Goal: Task Accomplishment & Management: Manage account settings

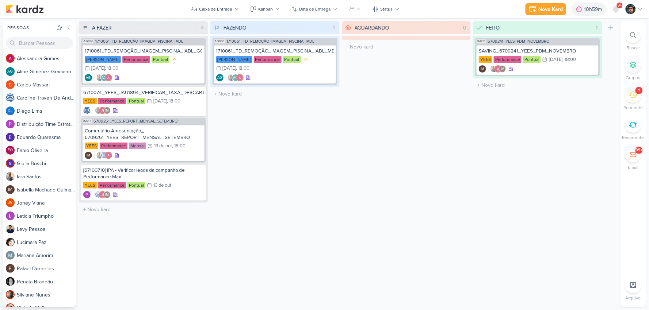
drag, startPoint x: 0, startPoint y: 0, endPoint x: 287, endPoint y: 109, distance: 306.9
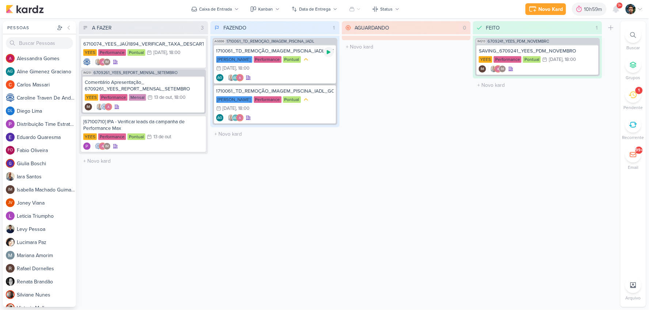
click at [326, 53] on icon at bounding box center [329, 52] width 6 height 6
click at [636, 97] on icon at bounding box center [633, 95] width 8 height 7
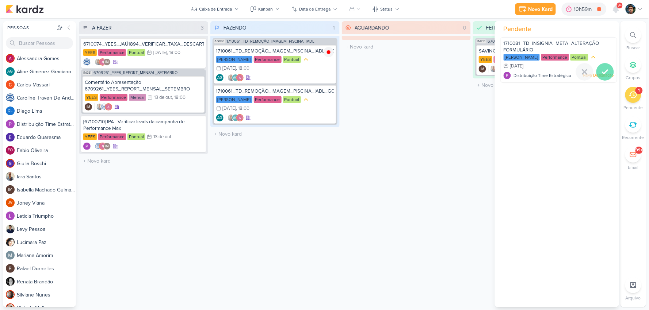
click at [609, 72] on div at bounding box center [605, 72] width 18 height 18
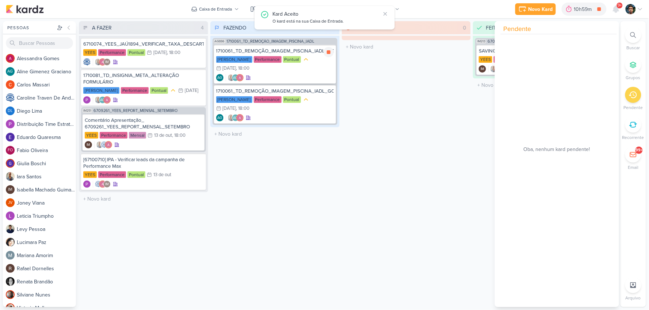
click at [298, 71] on div "[PERSON_NAME] Performance Pontual 10/10 [DATE] 18:00" at bounding box center [275, 64] width 118 height 17
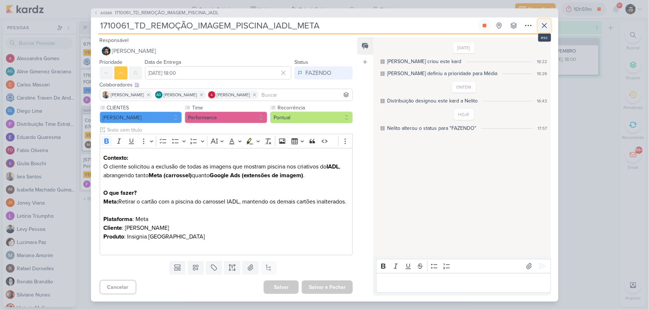
click at [541, 24] on icon at bounding box center [544, 25] width 9 height 9
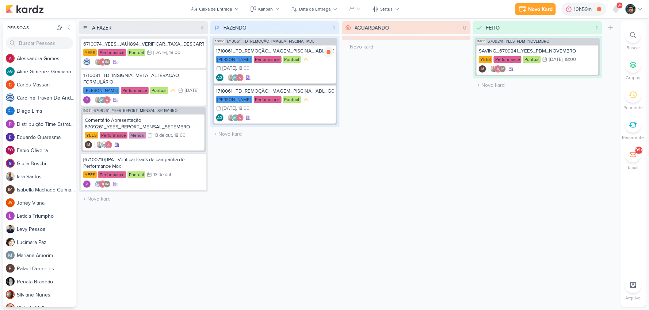
click at [300, 71] on div "[PERSON_NAME] Performance Pontual 10/10 [DATE] 18:00" at bounding box center [275, 64] width 118 height 17
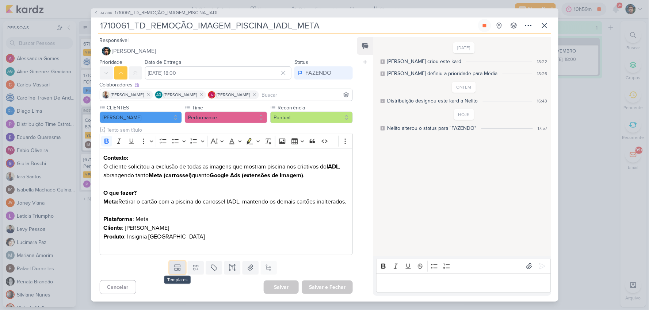
click at [175, 272] on icon at bounding box center [177, 267] width 7 height 7
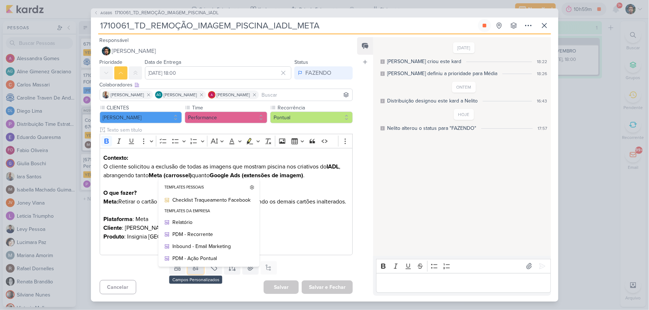
click at [189, 275] on button at bounding box center [196, 267] width 16 height 13
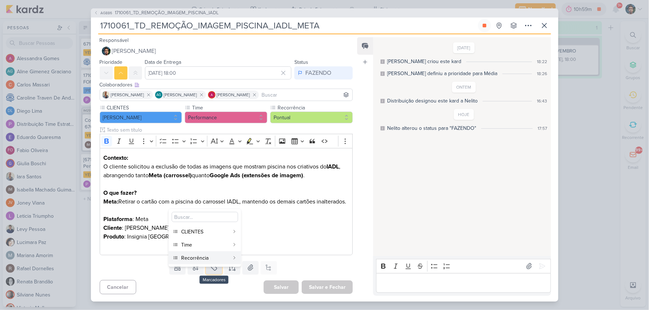
click at [214, 272] on icon at bounding box center [213, 267] width 7 height 7
click at [213, 258] on div "QA" at bounding box center [219, 258] width 47 height 8
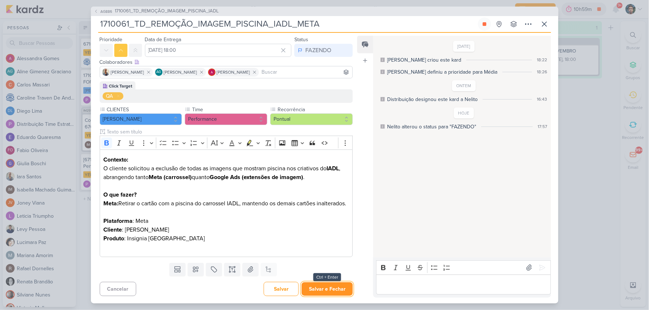
click at [319, 289] on button "Salvar e Fechar" at bounding box center [327, 290] width 51 height 14
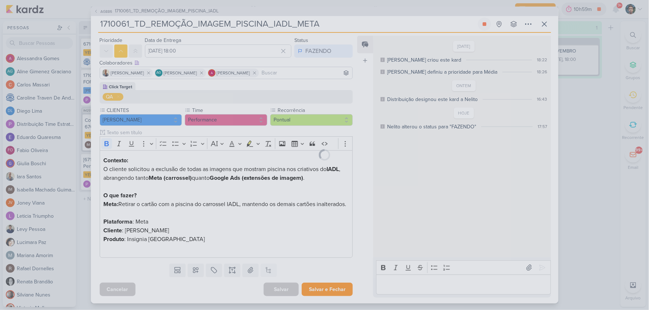
scroll to position [30, 0]
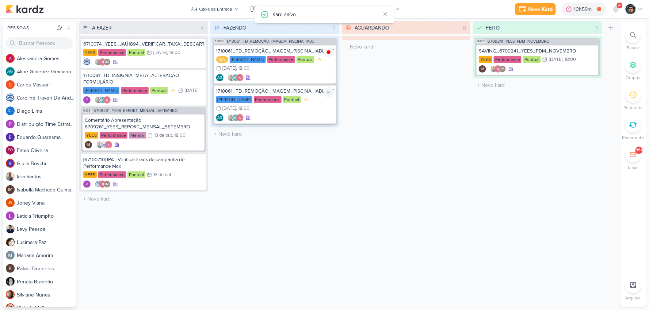
click at [308, 112] on div "1710061_TD_REMOÇÃO_IMAGEM_PISCINA_IADL_GOOGLE [PERSON_NAME] Performance Pontual…" at bounding box center [275, 104] width 122 height 39
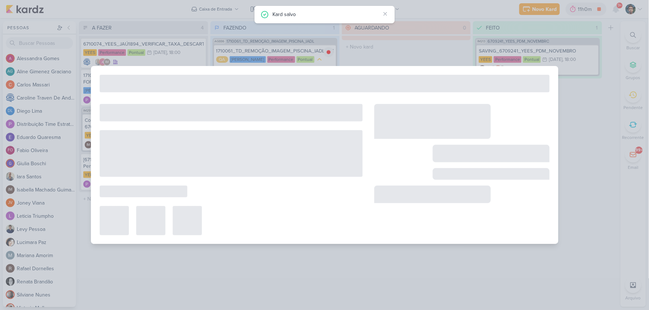
type input "1710061_TD_REMOÇÃO_IMAGEM_PISCINA_IADL_GOOGLE"
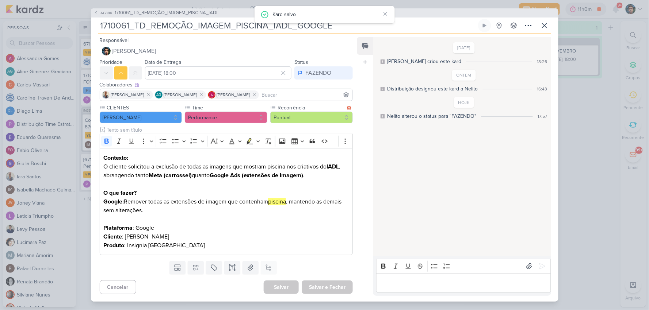
scroll to position [0, 0]
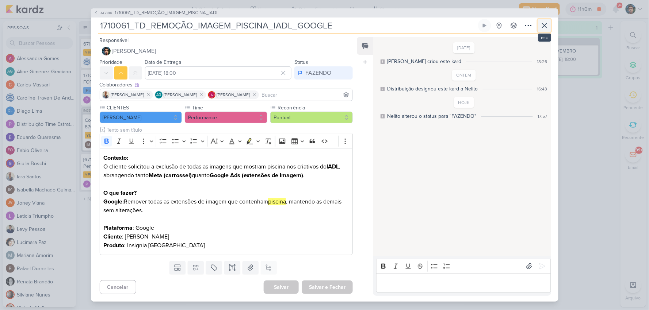
click at [540, 24] on icon at bounding box center [544, 25] width 9 height 9
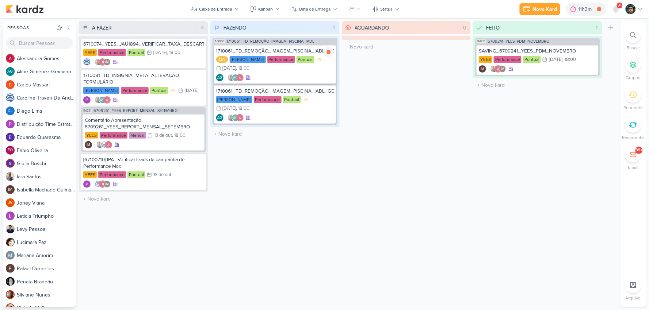
click at [282, 68] on div "QA [PERSON_NAME] Performance Pontual 10/10 [DATE] 18:00" at bounding box center [275, 64] width 118 height 17
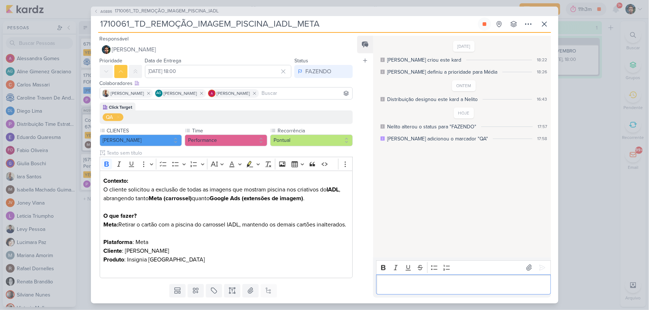
click at [424, 285] on p "Editor editing area: main" at bounding box center [463, 284] width 167 height 9
click at [424, 286] on p "Editor editing area: main" at bounding box center [463, 284] width 167 height 9
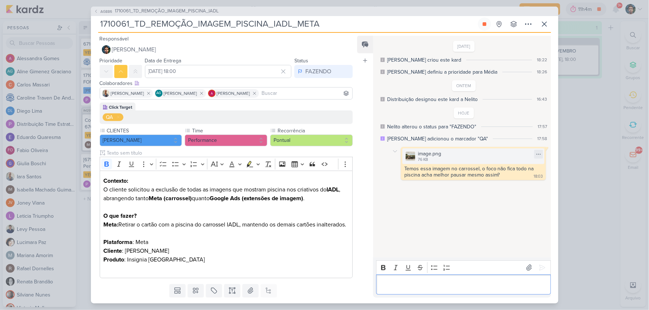
click at [409, 153] on img at bounding box center [410, 156] width 10 height 10
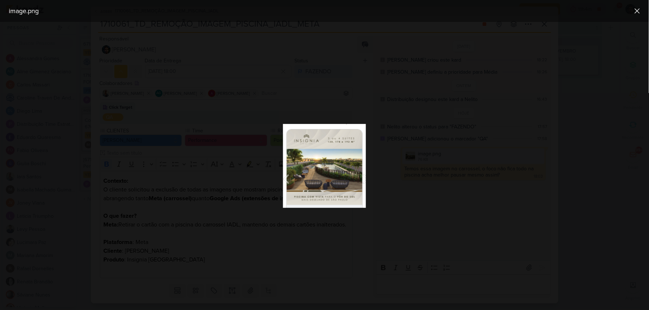
click at [345, 166] on img at bounding box center [324, 166] width 83 height 84
click at [605, 131] on div at bounding box center [324, 166] width 649 height 288
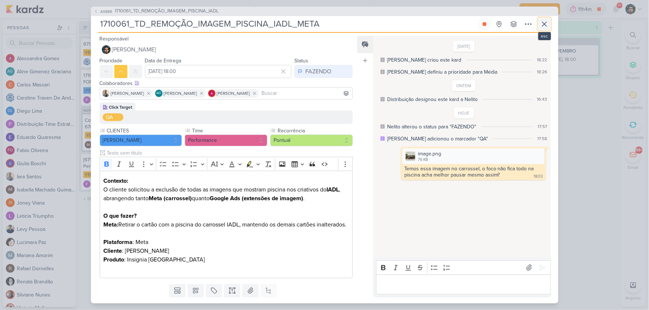
click at [549, 21] on button at bounding box center [544, 24] width 13 height 13
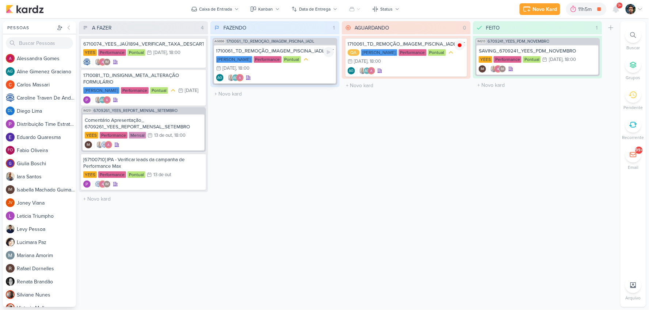
click at [325, 77] on div "AG AG" at bounding box center [275, 77] width 118 height 7
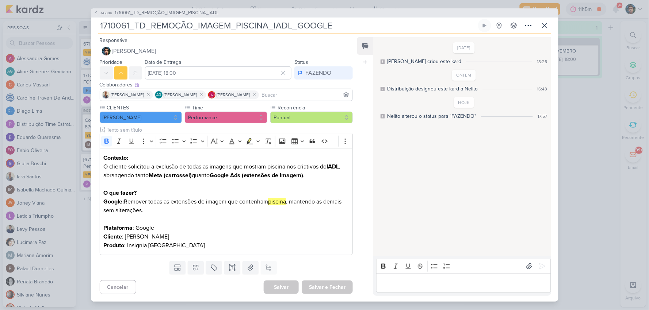
click at [419, 282] on p "Editor editing area: main" at bounding box center [463, 283] width 167 height 9
click at [546, 26] on icon at bounding box center [544, 25] width 9 height 9
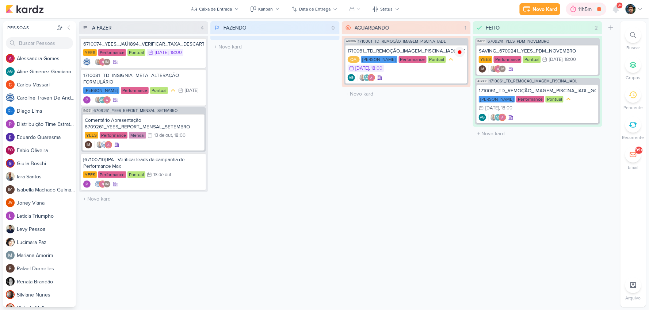
click at [588, 8] on div "11h5m" at bounding box center [586, 9] width 16 height 8
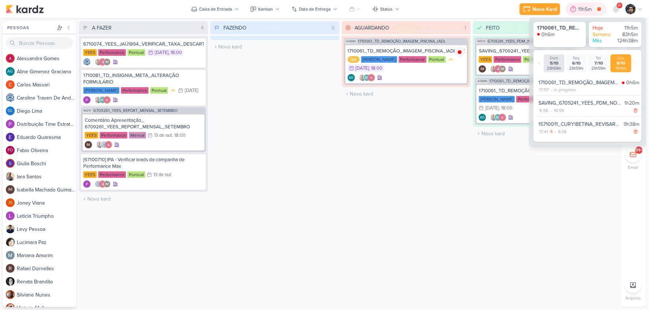
click at [582, 8] on div "11h5m" at bounding box center [586, 9] width 16 height 8
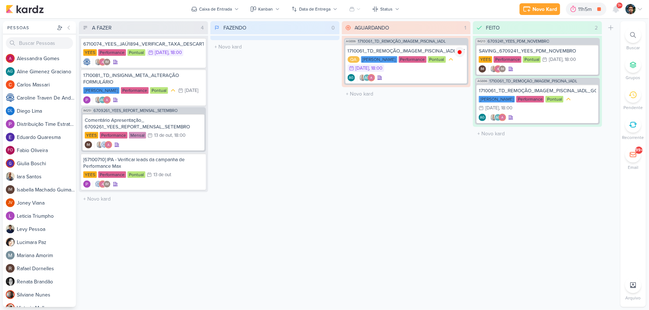
click at [235, 72] on div "FAZENDO 0 Mover Para Esquerda Mover Para Direita [GEOGRAPHIC_DATA] O título do …" at bounding box center [274, 164] width 129 height 286
click at [168, 162] on div "[67100710] IPA - Verificar leads da campanha de Performance Max" at bounding box center [143, 163] width 120 height 13
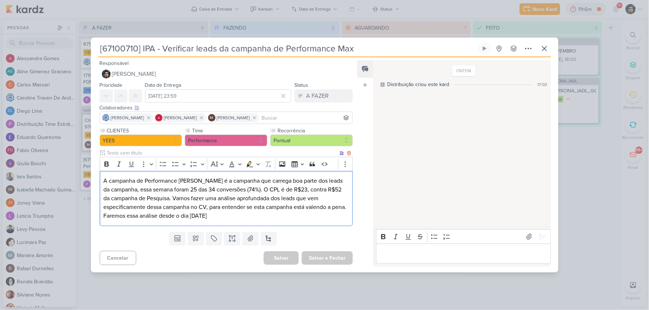
click at [287, 221] on div "A campanha de Performance [PERSON_NAME] é a campanha que carrega boa parte dos …" at bounding box center [226, 198] width 253 height 55
click at [549, 49] on button at bounding box center [544, 48] width 13 height 13
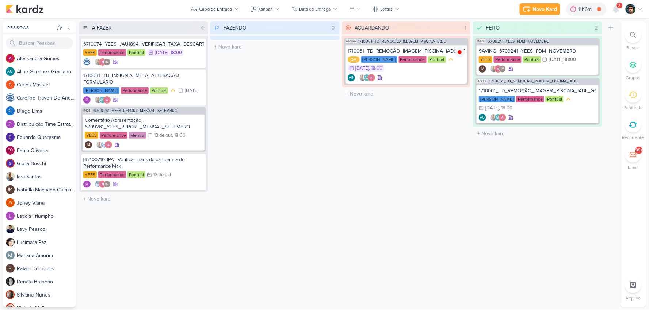
click at [617, 16] on div "Novo Kard Ctrl + k 11h6m 1710061_TD_REMOÇÃO_IMAGEM_PISCINA_IADL_META 0h7m Hoje …" at bounding box center [324, 9] width 637 height 18
click at [616, 9] on icon at bounding box center [616, 9] width 6 height 7
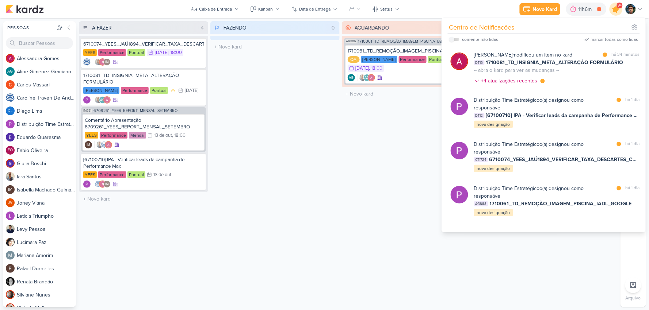
click at [616, 9] on icon at bounding box center [615, 9] width 9 height 9
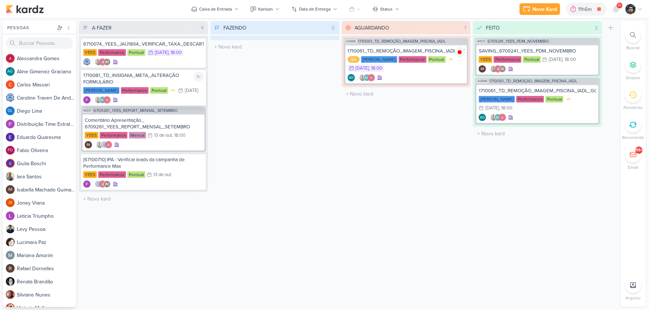
click at [168, 79] on div "1710081_TD_INSIGNIA_META_ALTERAÇÃO FORMULÁRIO" at bounding box center [143, 78] width 120 height 13
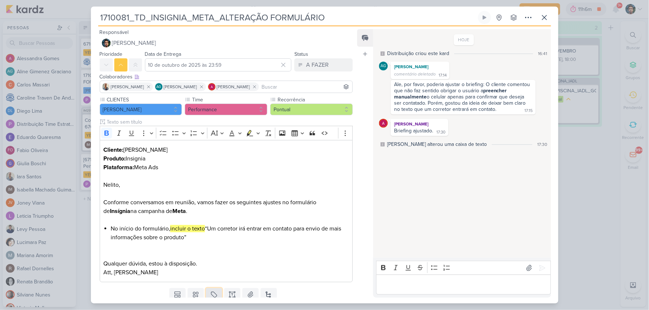
click at [211, 294] on icon at bounding box center [213, 294] width 7 height 7
click at [220, 280] on div "QA" at bounding box center [219, 278] width 47 height 8
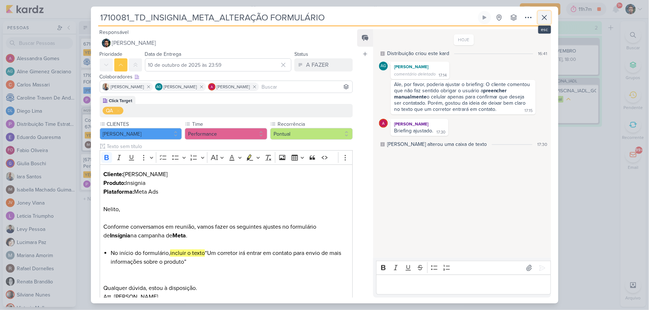
click at [550, 19] on button at bounding box center [544, 17] width 13 height 13
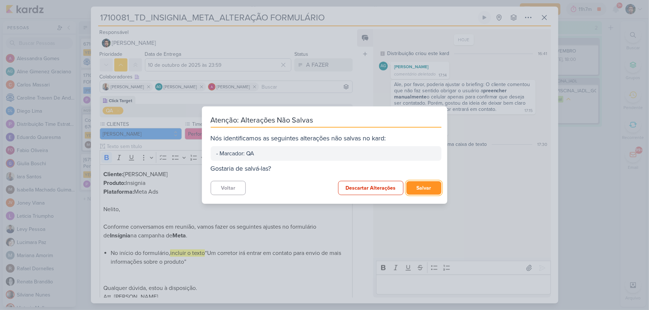
click at [418, 181] on button "Salvar" at bounding box center [423, 188] width 35 height 14
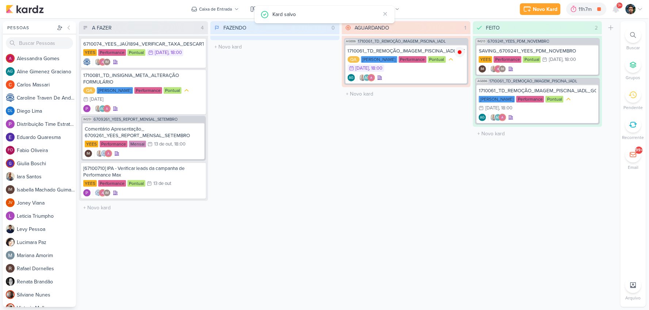
click at [630, 35] on div at bounding box center [633, 35] width 16 height 16
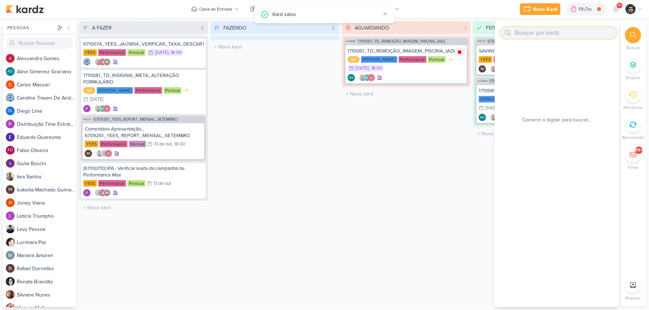
click at [551, 34] on input "text" at bounding box center [559, 33] width 116 height 12
click at [316, 8] on div "Data de Entrega" at bounding box center [314, 9] width 31 height 7
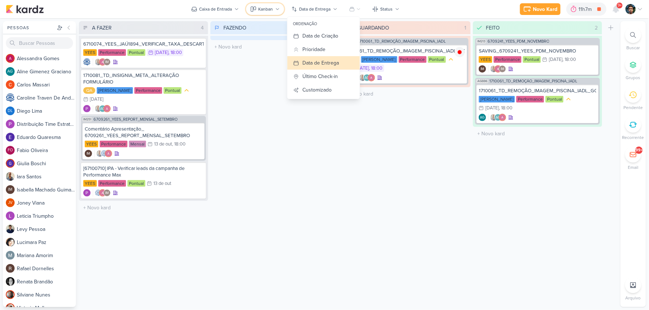
click at [274, 9] on button "Kanban" at bounding box center [265, 9] width 38 height 12
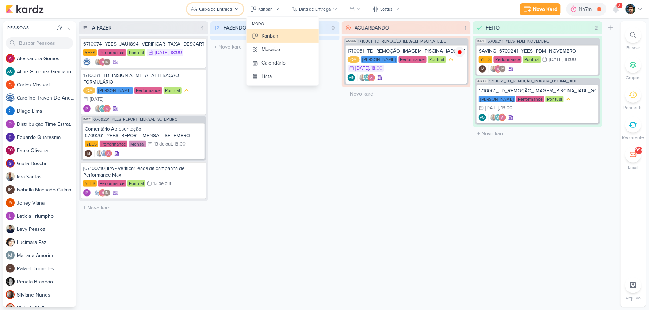
click at [231, 8] on div "Caixa de Entrada" at bounding box center [215, 9] width 33 height 7
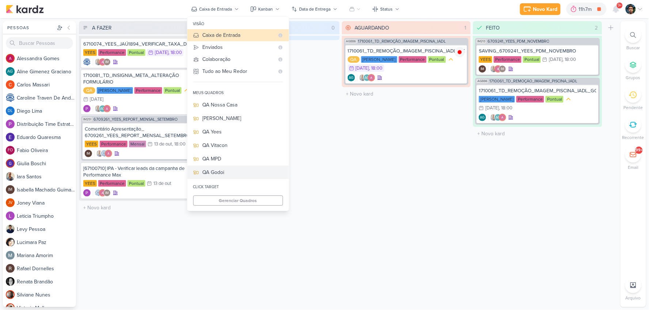
click at [219, 174] on div "QA Godoi" at bounding box center [243, 173] width 80 height 8
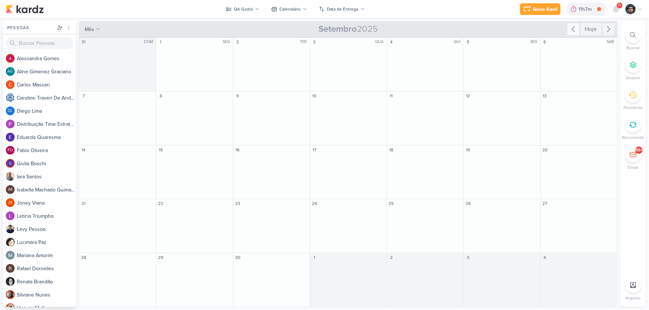
click at [571, 25] on icon at bounding box center [573, 29] width 9 height 9
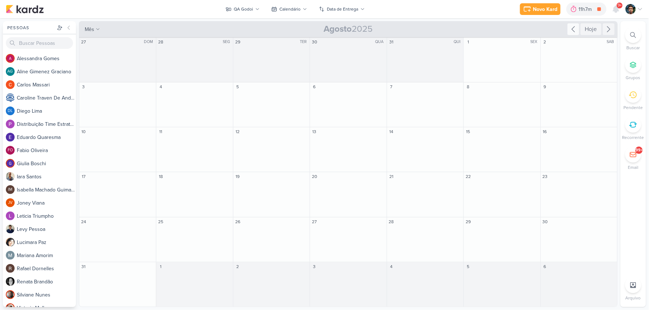
click at [571, 25] on icon at bounding box center [573, 29] width 9 height 9
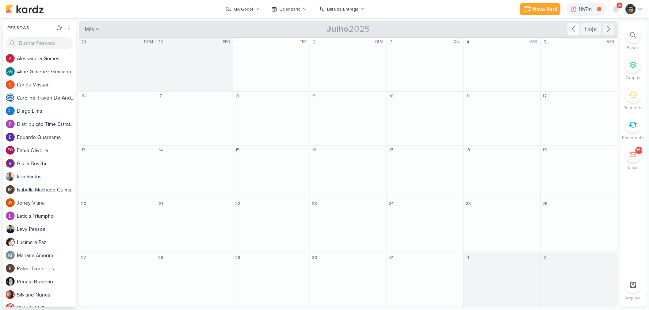
click at [571, 25] on icon at bounding box center [573, 29] width 9 height 9
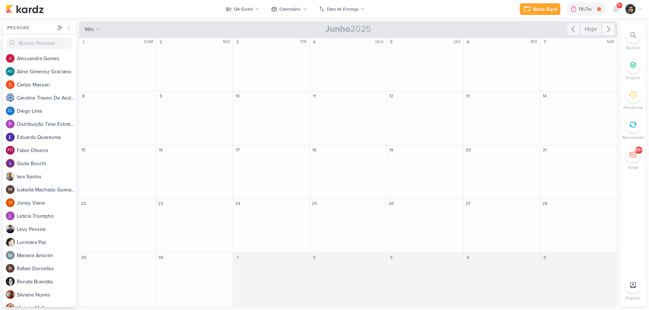
click at [608, 30] on icon at bounding box center [608, 29] width 9 height 9
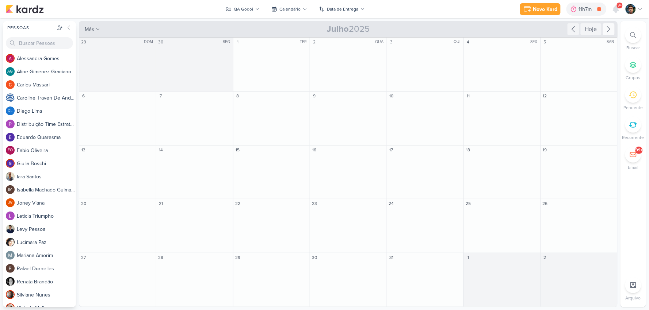
click at [608, 30] on icon at bounding box center [608, 29] width 9 height 9
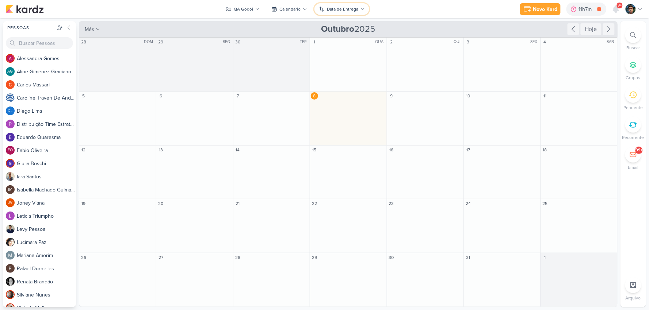
click at [344, 11] on div "Data de Entrega" at bounding box center [342, 9] width 31 height 7
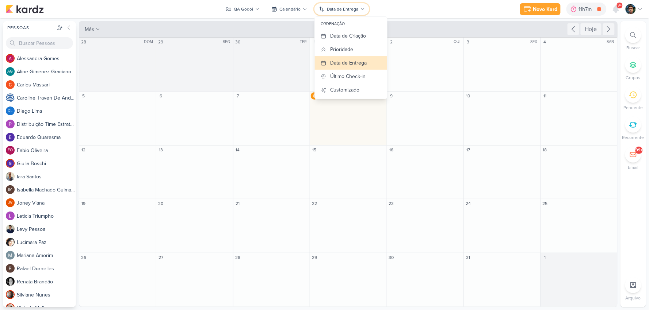
click at [345, 11] on div "Data de Entrega" at bounding box center [342, 9] width 31 height 7
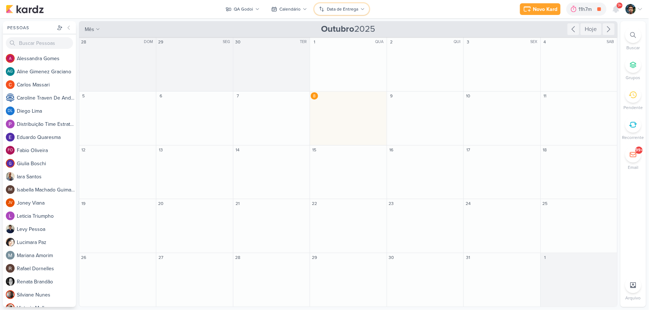
click at [345, 11] on div "Data de Entrega" at bounding box center [342, 9] width 31 height 7
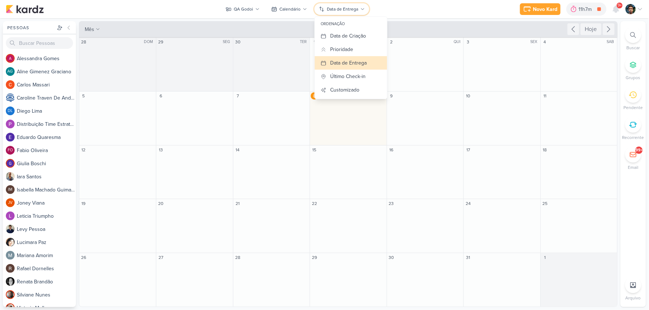
click at [345, 11] on div "Data de Entrega" at bounding box center [342, 9] width 31 height 7
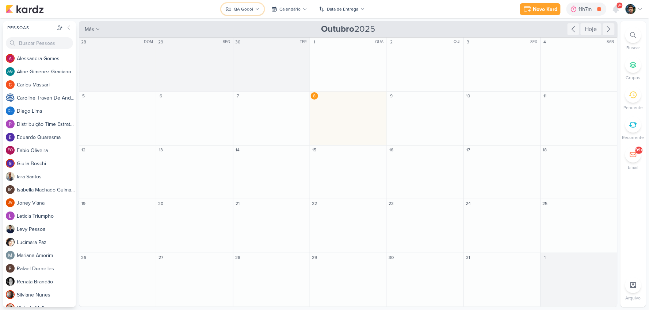
click at [245, 14] on button "QA Godoi" at bounding box center [242, 9] width 43 height 12
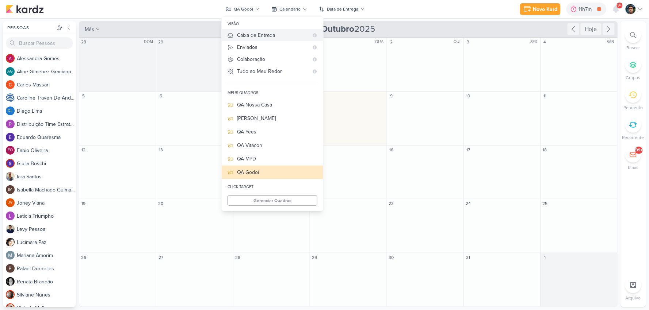
click at [250, 35] on div "Caixa de Entrada" at bounding box center [273, 35] width 72 height 8
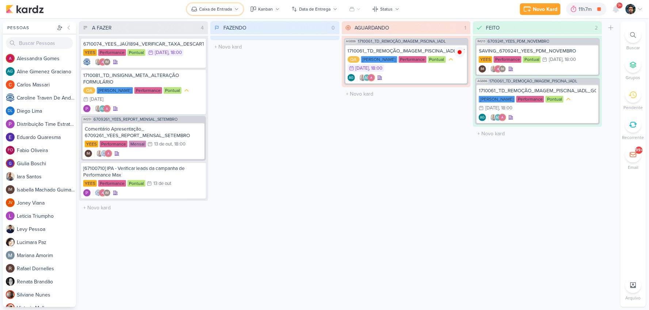
click at [233, 14] on button "Caixa de Entrada" at bounding box center [215, 9] width 56 height 12
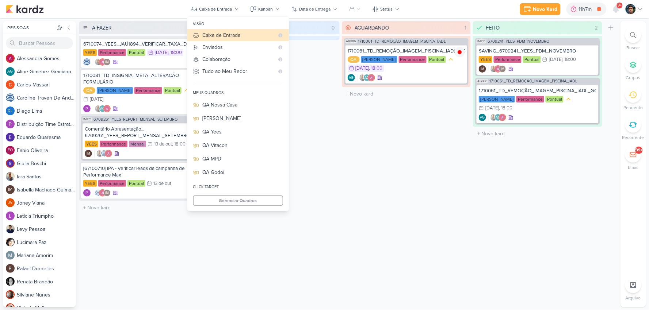
drag, startPoint x: 364, startPoint y: 180, endPoint x: 235, endPoint y: 153, distance: 131.9
click at [364, 180] on div "AGUARDANDO 1 Mover Para Esquerda Mover Para Direita [GEOGRAPHIC_DATA] AG886 171…" at bounding box center [406, 164] width 129 height 286
